Goal: Transaction & Acquisition: Purchase product/service

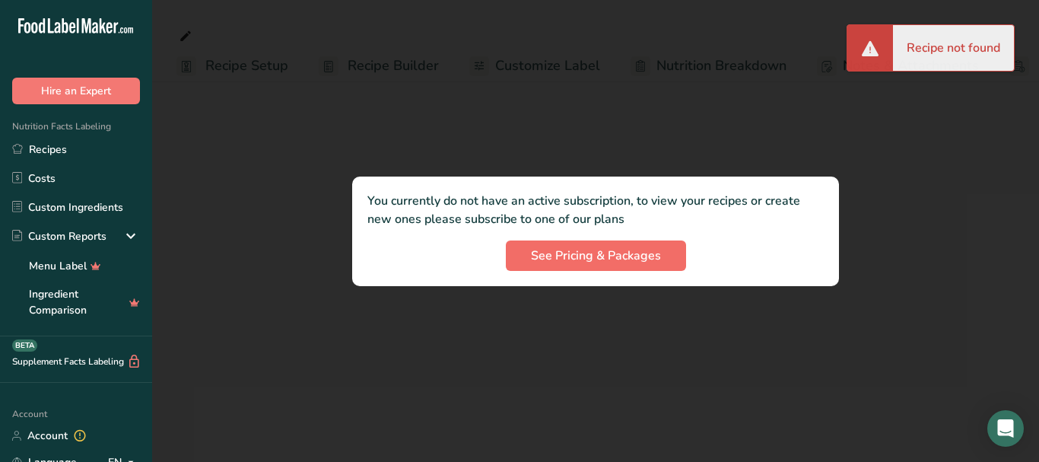
click at [584, 262] on div ".a-20{fill:#fff;} Hire an Expert Nutrition Facts Labeling Recipes Costs Custom …" at bounding box center [519, 231] width 1039 height 462
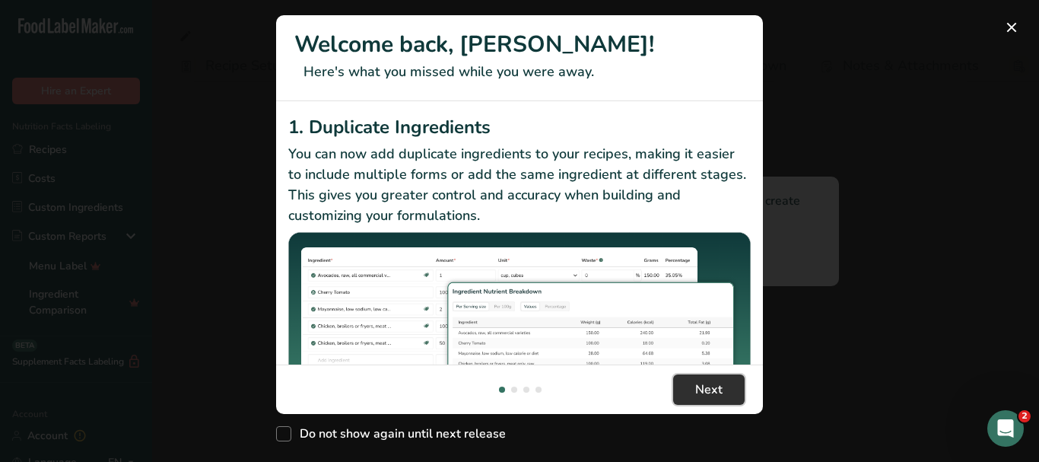
click at [691, 387] on button "Next" at bounding box center [709, 389] width 72 height 30
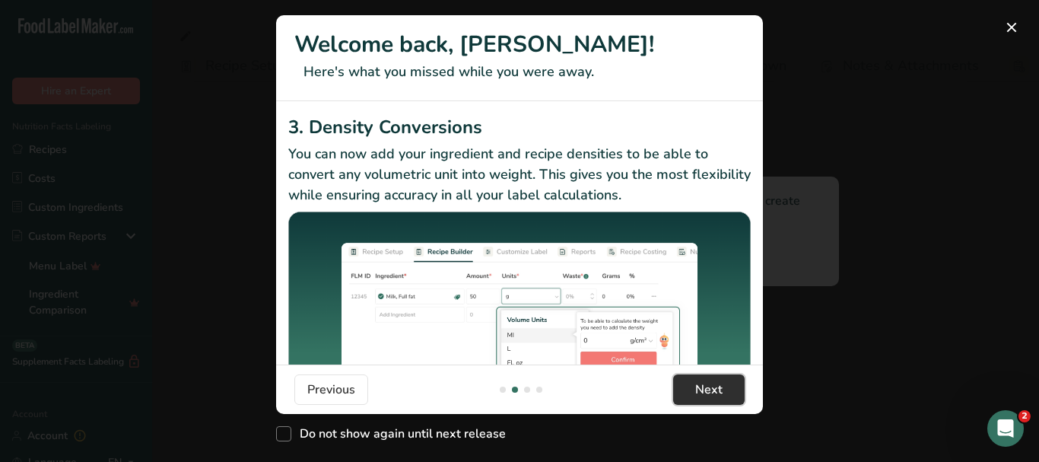
click at [691, 387] on button "Next" at bounding box center [709, 389] width 72 height 30
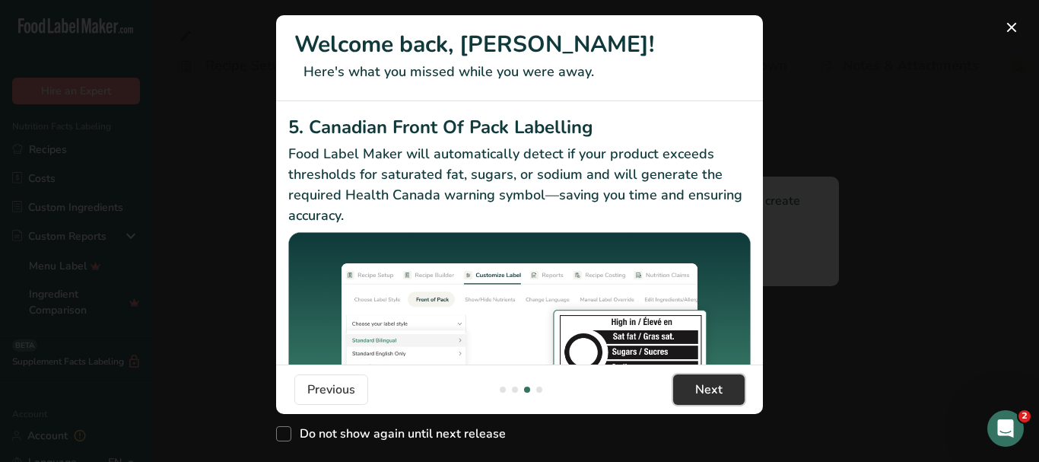
click at [690, 390] on button "Next" at bounding box center [709, 389] width 72 height 30
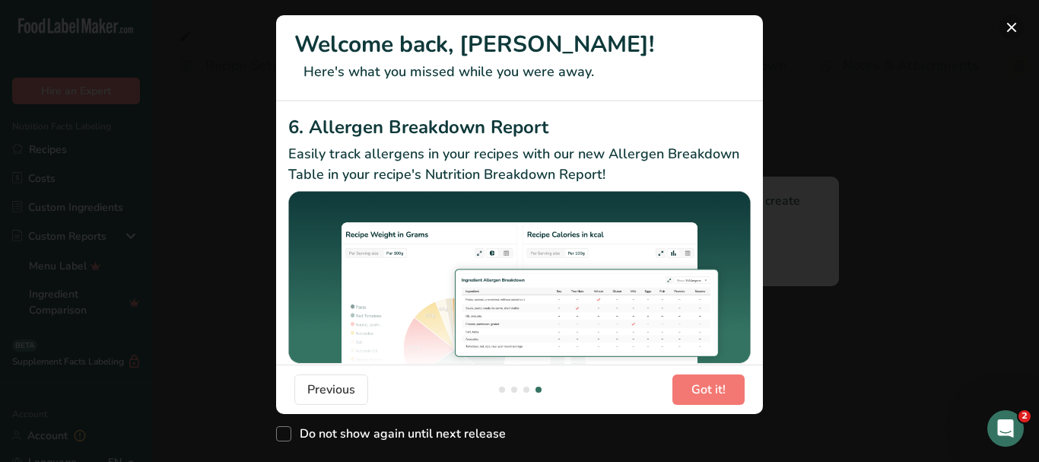
click at [1007, 21] on button "New Features" at bounding box center [1012, 27] width 24 height 24
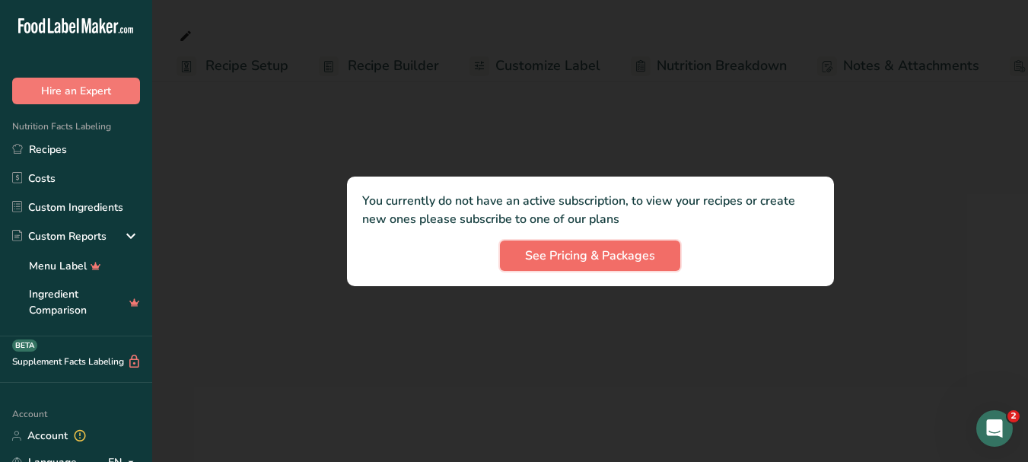
click at [647, 246] on span "See Pricing & Packages" at bounding box center [590, 255] width 130 height 18
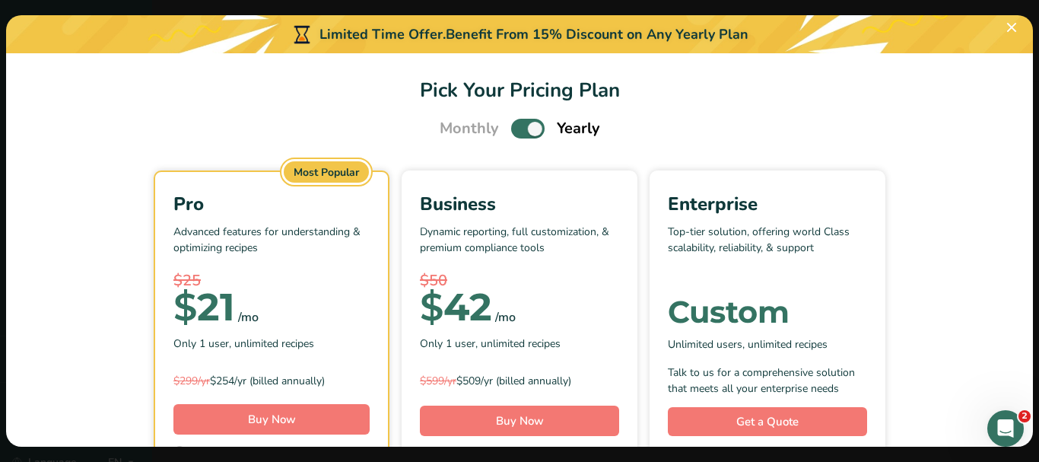
scroll to position [0, 0]
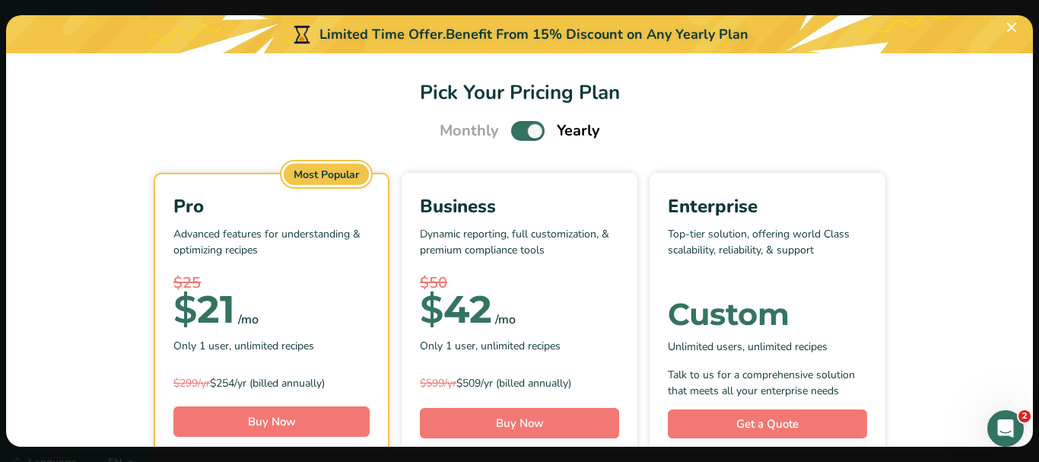
click at [462, 128] on span "Monthly" at bounding box center [469, 130] width 59 height 23
click at [577, 135] on span "Yearly" at bounding box center [578, 130] width 43 height 23
click at [575, 132] on span "Yearly" at bounding box center [578, 130] width 43 height 23
click at [492, 129] on span "Monthly" at bounding box center [469, 130] width 59 height 23
click at [526, 128] on span "Pick Your Pricing Plan Modal" at bounding box center [527, 130] width 33 height 19
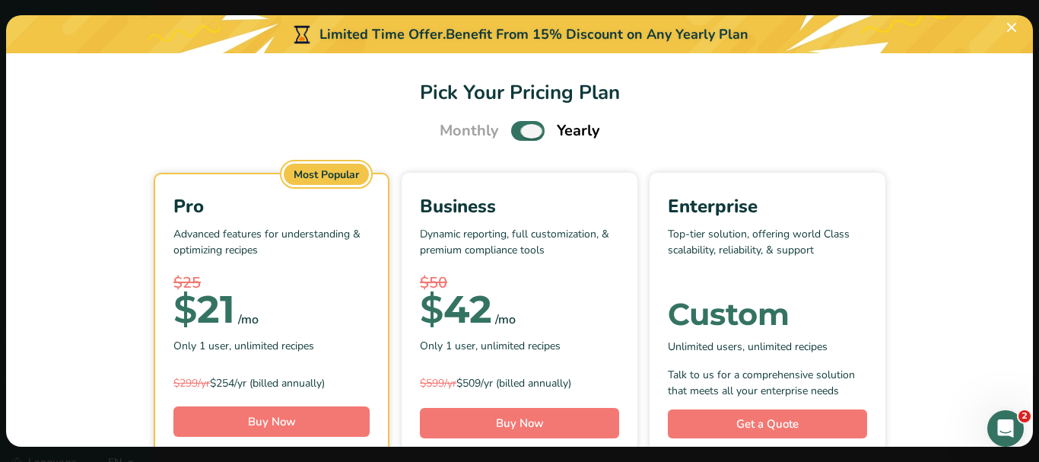
click at [521, 128] on input "Pick Your Pricing Plan Modal" at bounding box center [516, 131] width 10 height 10
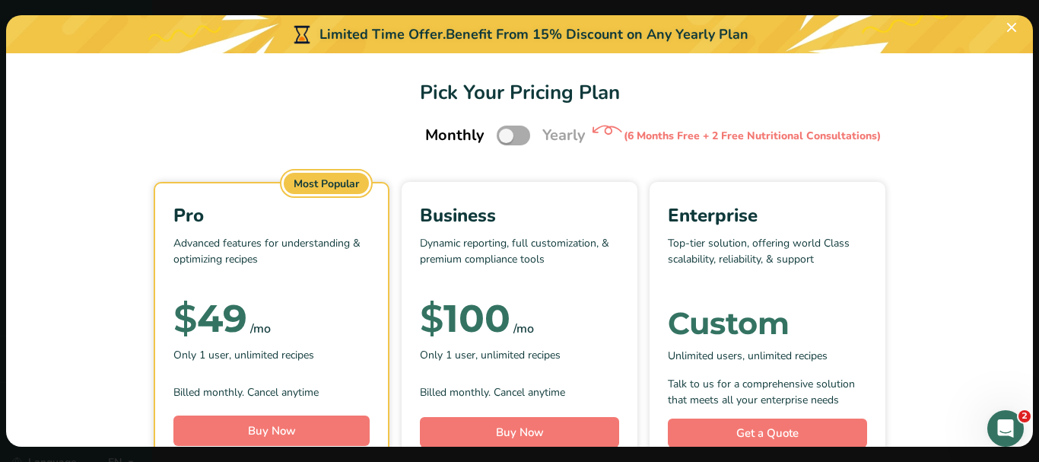
click at [497, 136] on span "Pick Your Pricing Plan Modal" at bounding box center [513, 135] width 33 height 19
click at [497, 136] on input "Pick Your Pricing Plan Modal" at bounding box center [502, 136] width 10 height 10
checkbox input "true"
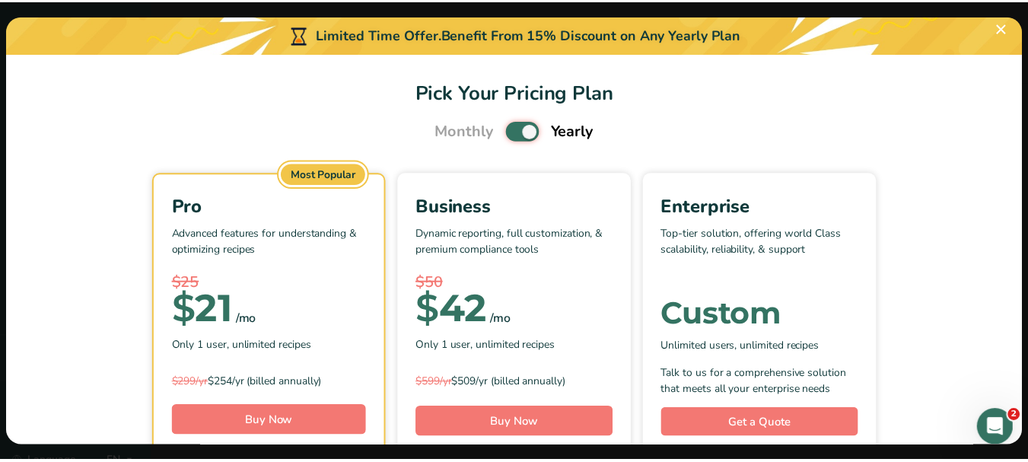
scroll to position [76, 0]
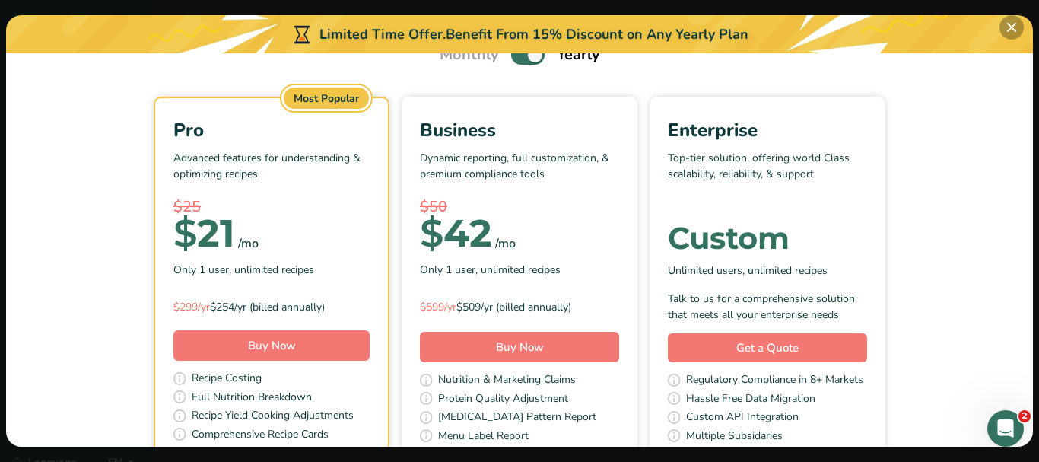
click at [1019, 28] on button "Pick Your Pricing Plan Modal" at bounding box center [1012, 27] width 24 height 24
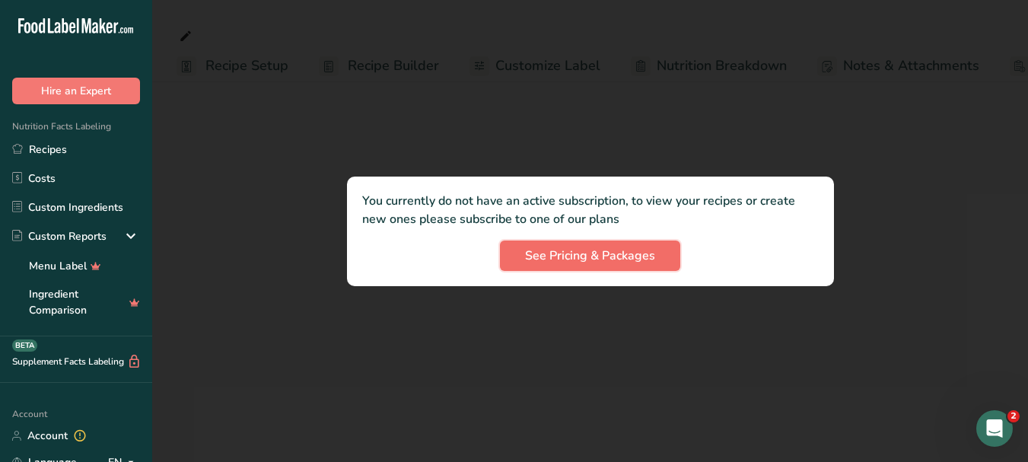
click at [651, 255] on span "See Pricing & Packages" at bounding box center [590, 255] width 130 height 18
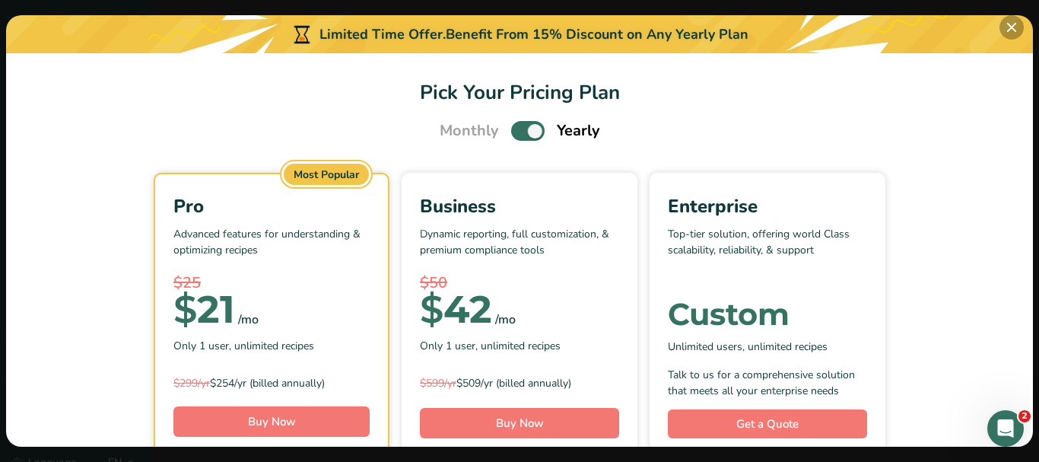
click at [1010, 32] on button "Pick Your Pricing Plan Modal" at bounding box center [1012, 27] width 24 height 24
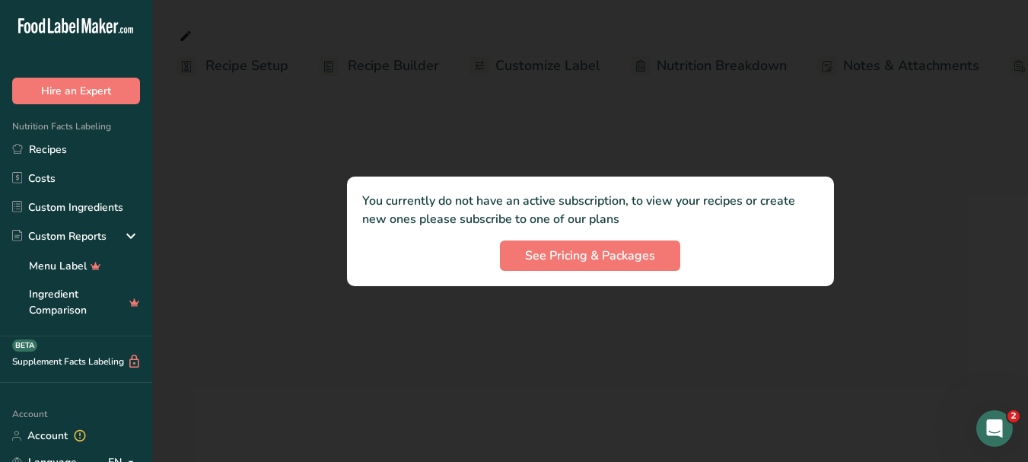
click at [938, 129] on div at bounding box center [590, 231] width 876 height 462
